Goal: Transaction & Acquisition: Purchase product/service

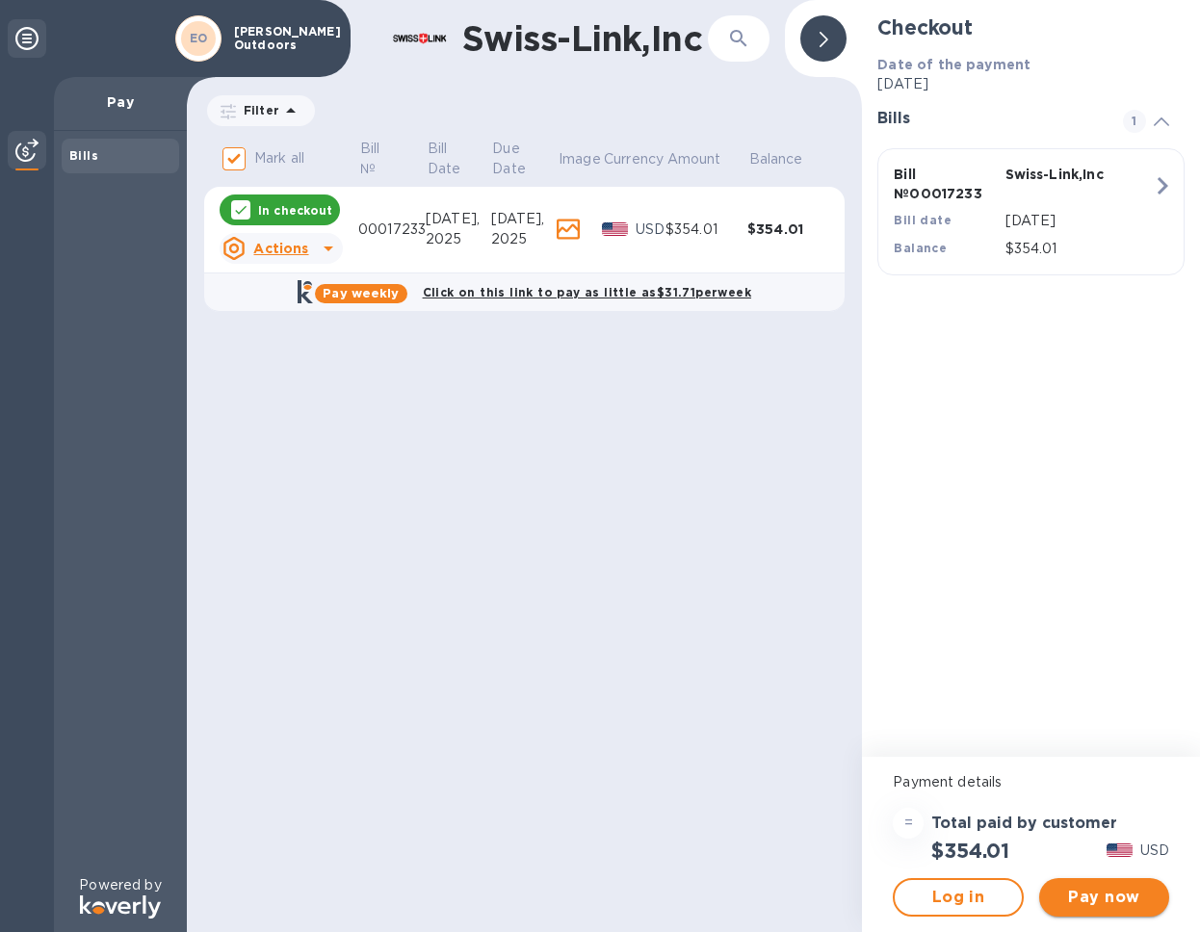
click at [1082, 886] on span "Pay now" at bounding box center [1104, 897] width 99 height 23
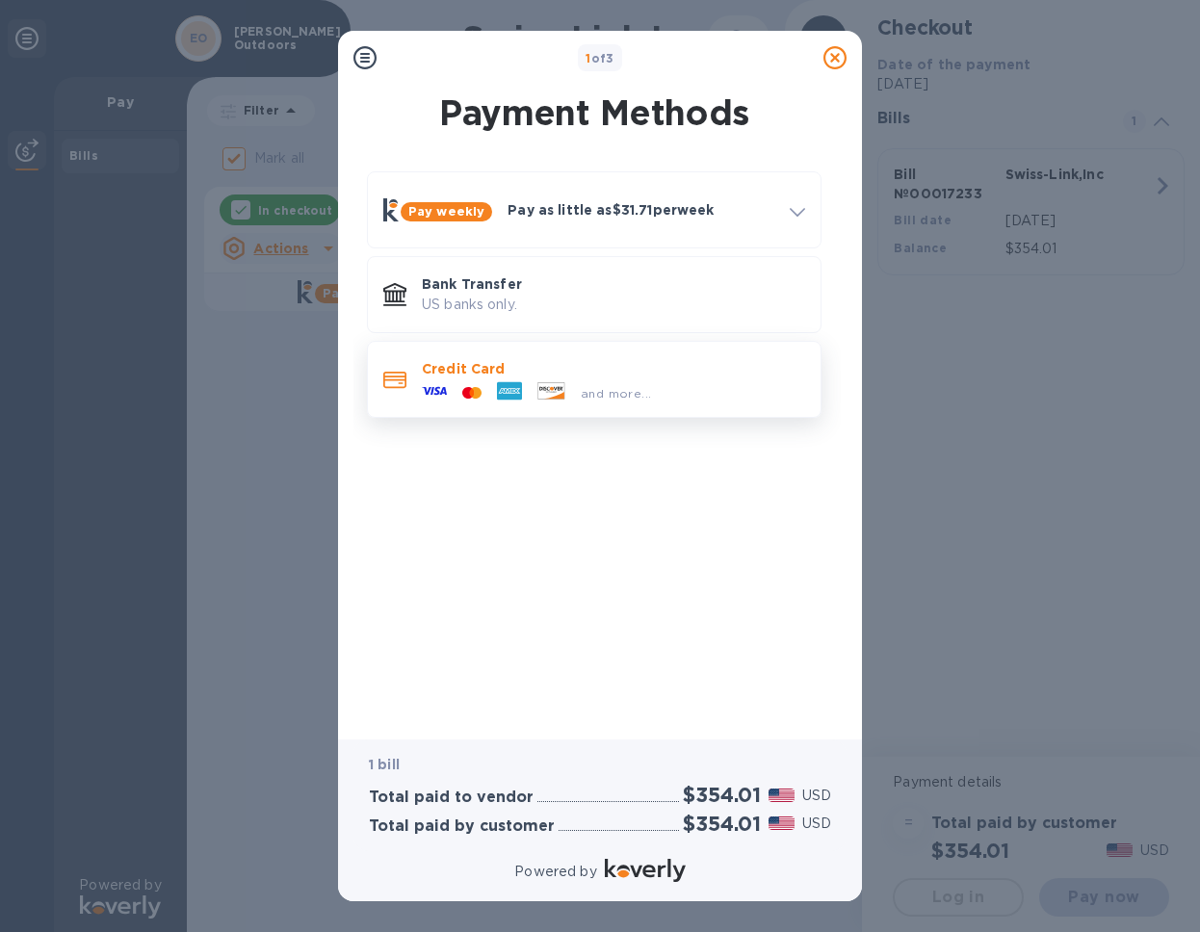
click at [521, 394] on icon at bounding box center [509, 391] width 25 height 18
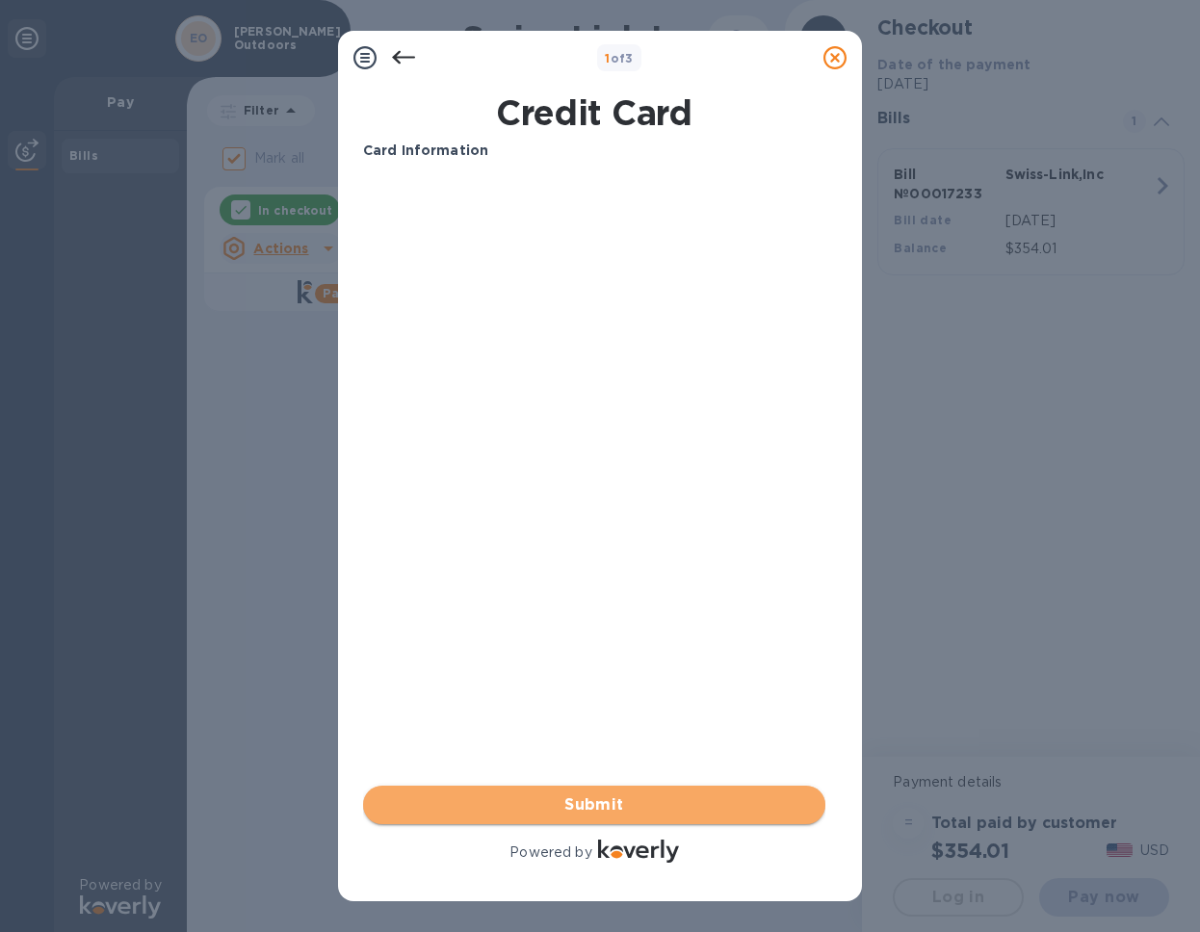
click at [617, 799] on span "Submit" at bounding box center [595, 805] width 432 height 23
click at [513, 804] on span "Submit" at bounding box center [595, 805] width 432 height 23
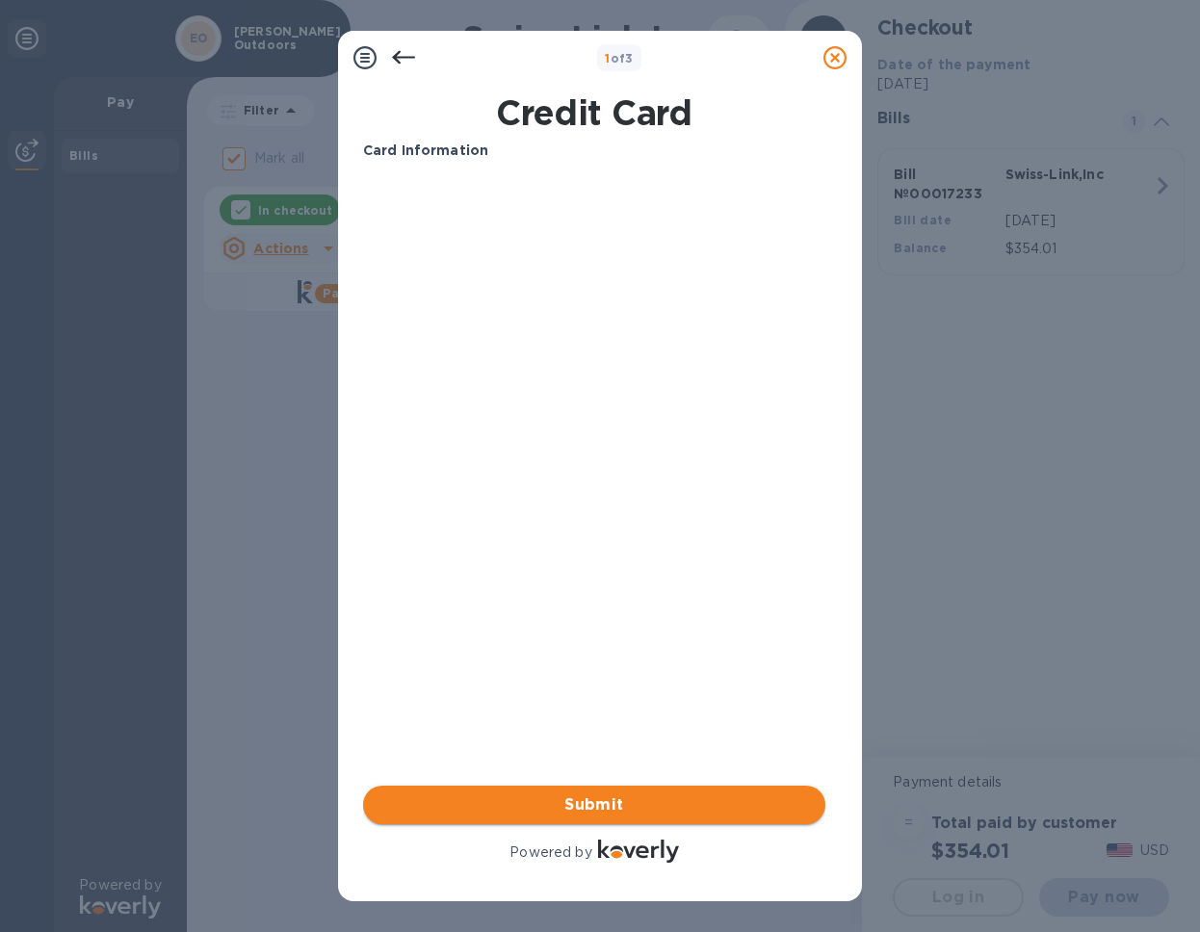
click at [564, 798] on span "Submit" at bounding box center [595, 805] width 432 height 23
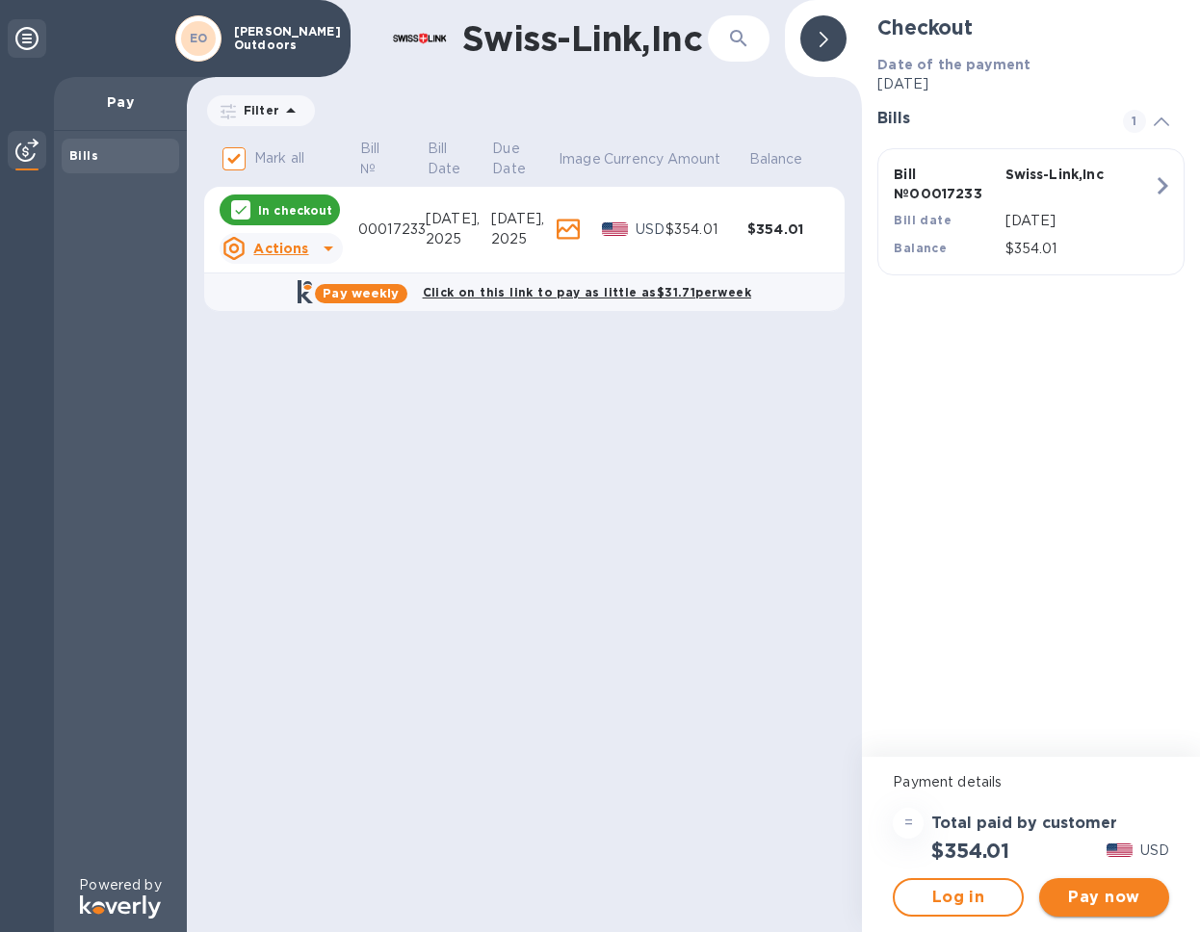
click at [1101, 900] on span "Pay now" at bounding box center [1104, 897] width 99 height 23
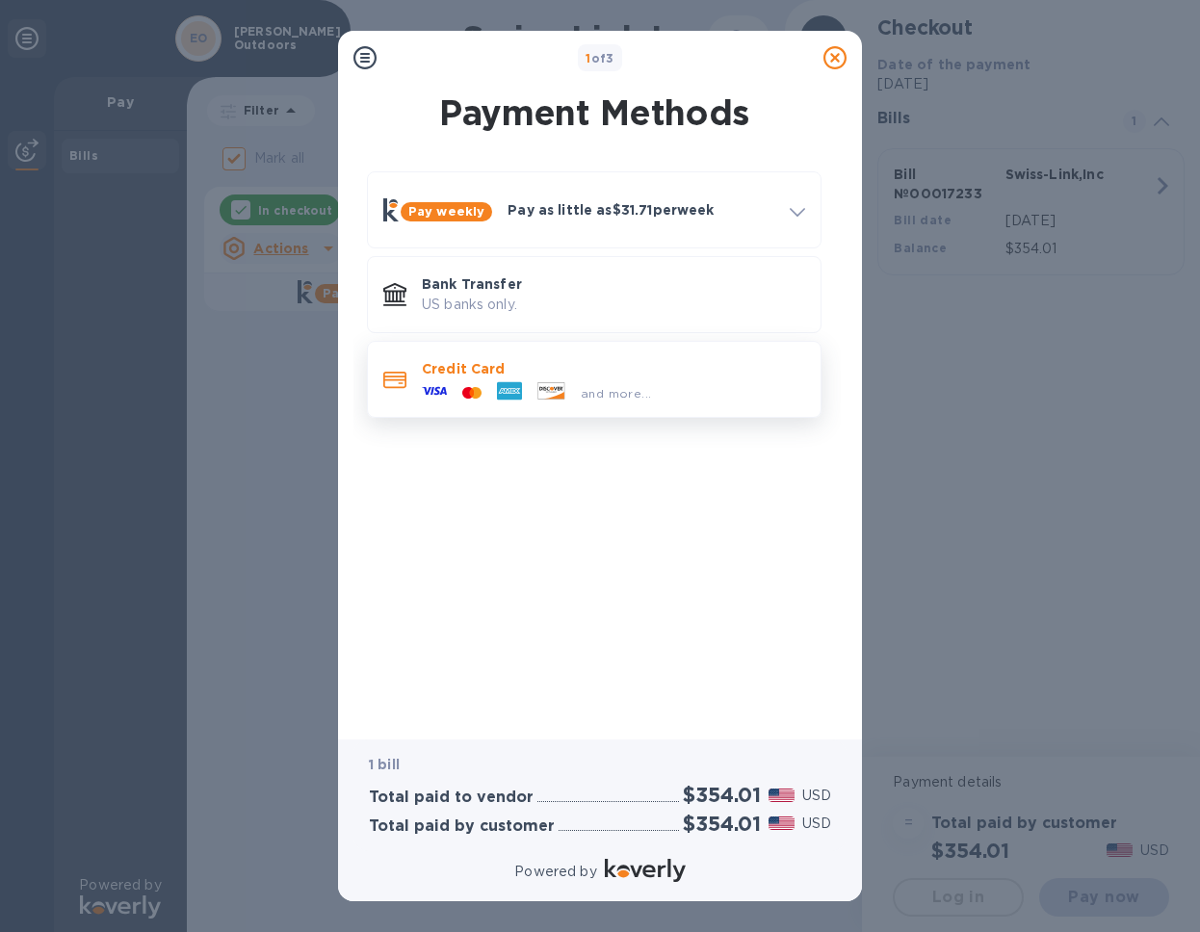
click at [587, 372] on p "Credit Card" at bounding box center [613, 368] width 383 height 19
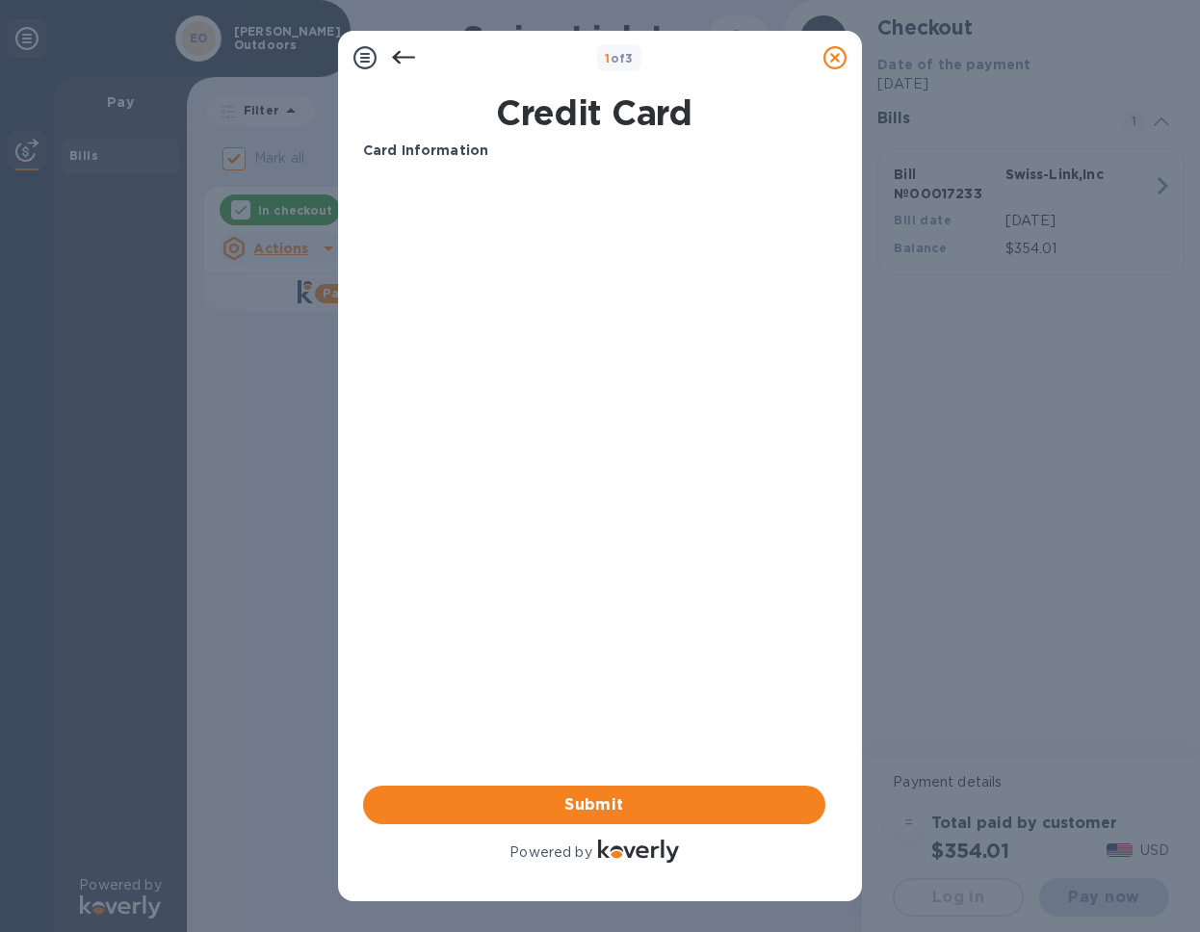
click at [513, 169] on div "Your browser does not support iframes" at bounding box center [594, 251] width 478 height 164
click at [662, 807] on span "Submit" at bounding box center [595, 805] width 432 height 23
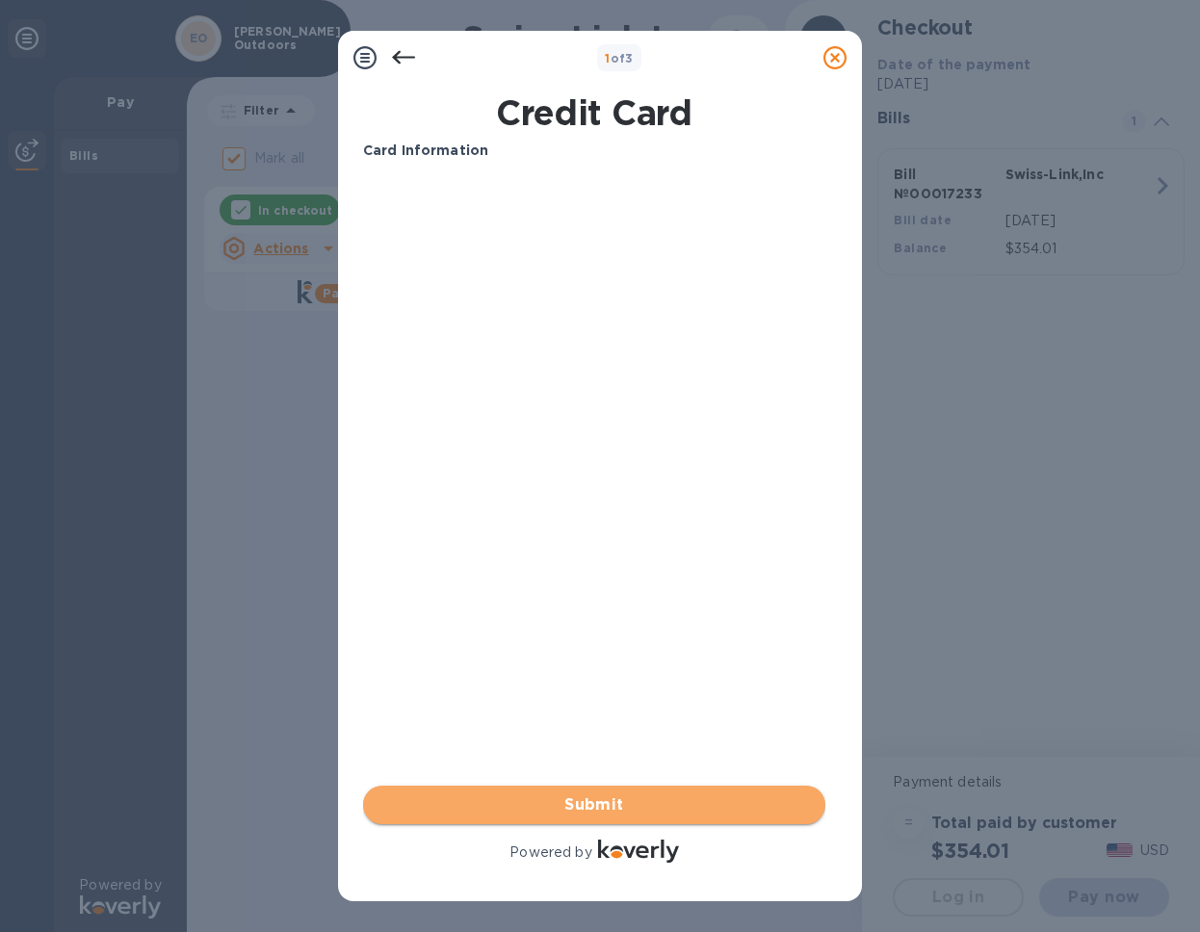
click at [571, 814] on span "Submit" at bounding box center [595, 805] width 432 height 23
